Goal: Transaction & Acquisition: Purchase product/service

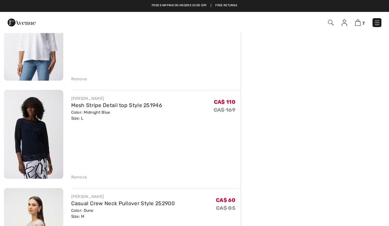
scroll to position [486, 0]
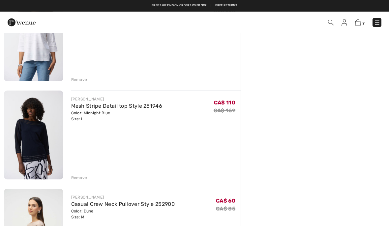
click at [124, 106] on link "Mesh Stripe Detail top Style 251946" at bounding box center [116, 106] width 91 height 6
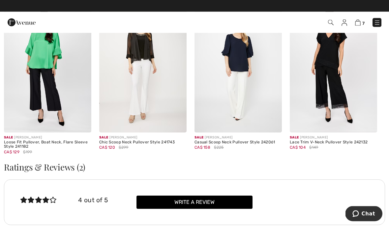
scroll to position [801, 0]
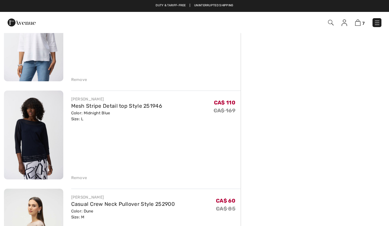
click at [156, 107] on link "Mesh Stripe Detail top Style 251946" at bounding box center [116, 106] width 91 height 6
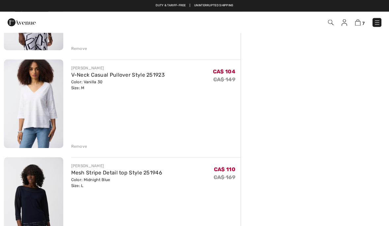
scroll to position [419, 0]
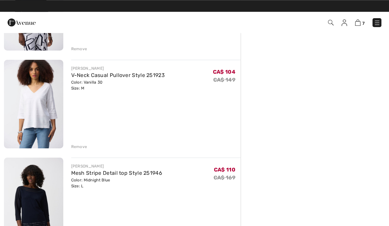
click at [42, 111] on img at bounding box center [33, 104] width 59 height 89
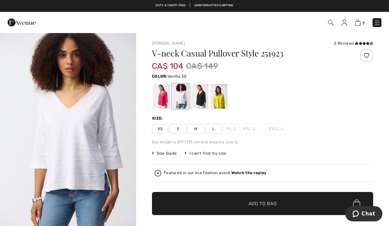
click at [342, 43] on div "2 Reviews" at bounding box center [353, 43] width 39 height 6
click at [345, 44] on div "2 Reviews" at bounding box center [353, 43] width 39 height 6
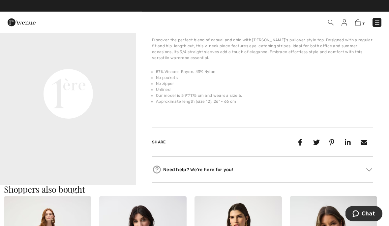
scroll to position [450, 0]
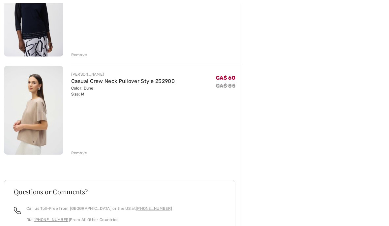
scroll to position [635, 0]
